Goal: Transaction & Acquisition: Purchase product/service

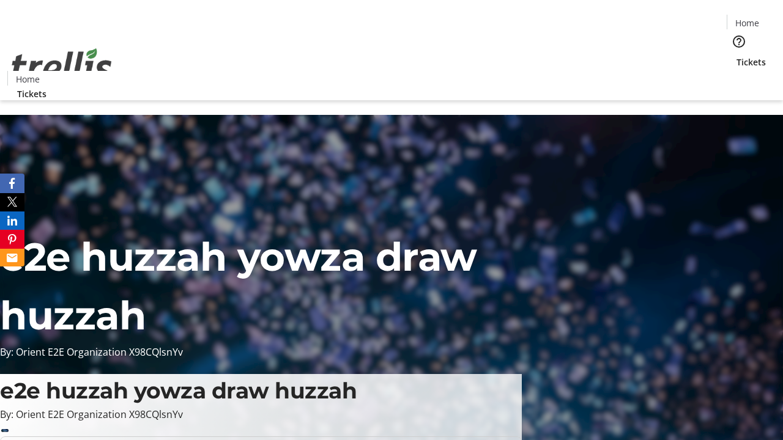
click at [736, 56] on span "Tickets" at bounding box center [750, 62] width 29 height 13
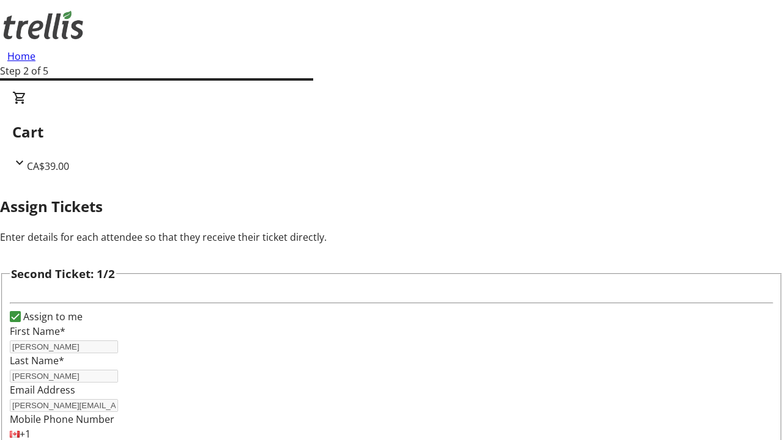
scroll to position [200, 0]
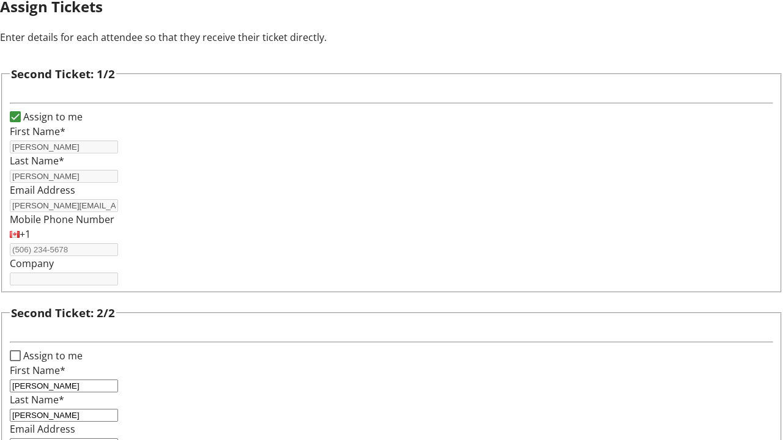
type input "[PERSON_NAME][EMAIL_ADDRESS][DOMAIN_NAME]"
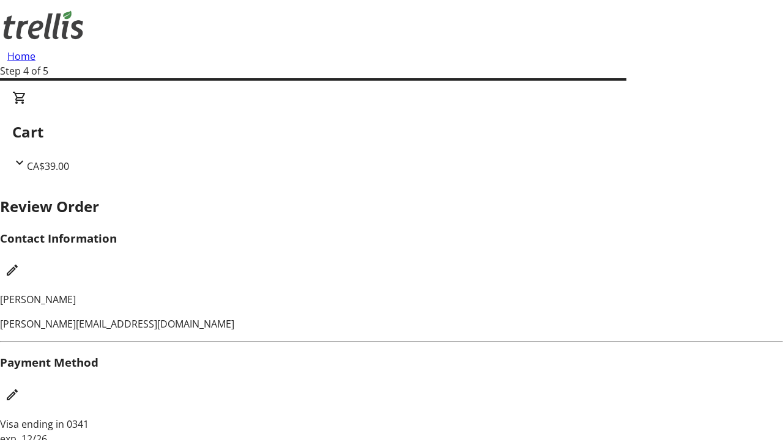
click at [20, 263] on mat-icon "Edit Contact Information" at bounding box center [12, 270] width 15 height 15
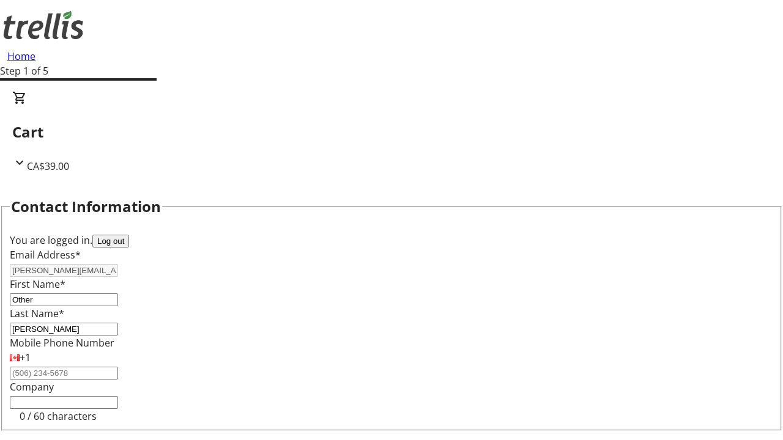
type input "Other"
type input "Name"
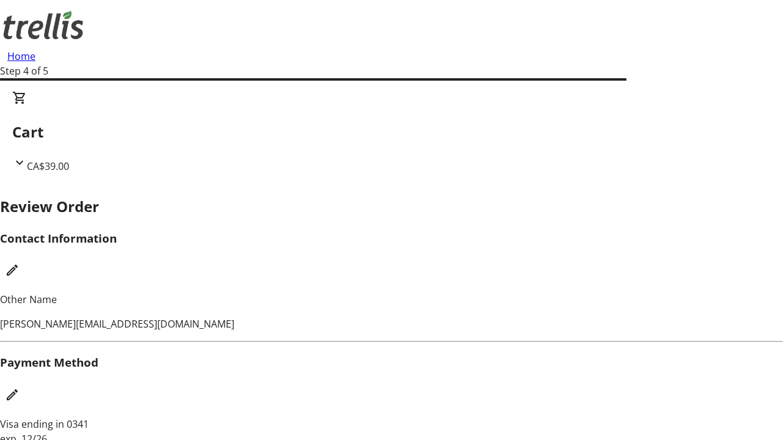
click at [20, 388] on mat-icon "Edit Payment Method" at bounding box center [12, 395] width 15 height 15
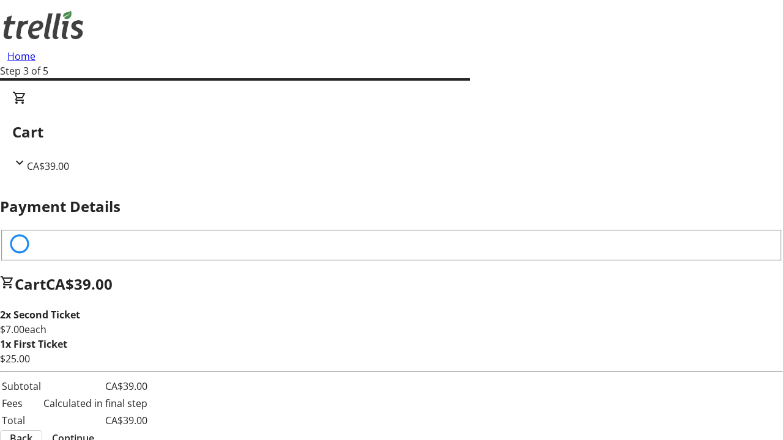
click at [94, 431] on span "Continue" at bounding box center [73, 438] width 42 height 15
